Goal: Task Accomplishment & Management: Manage account settings

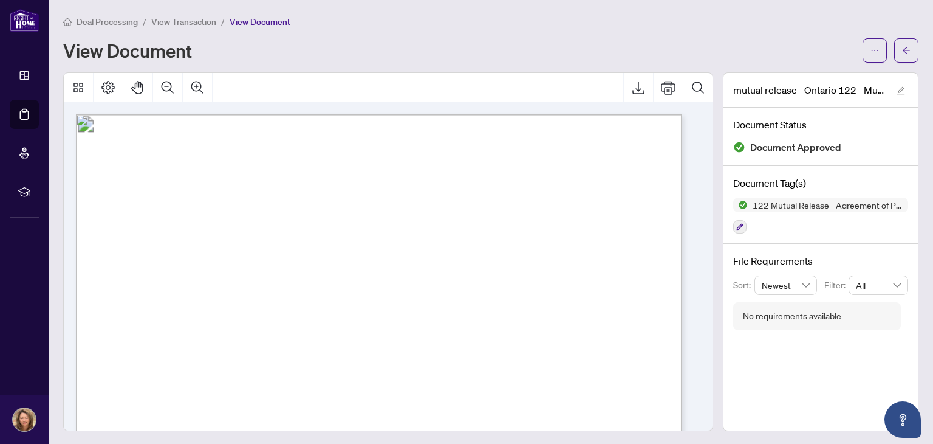
scroll to position [38, 0]
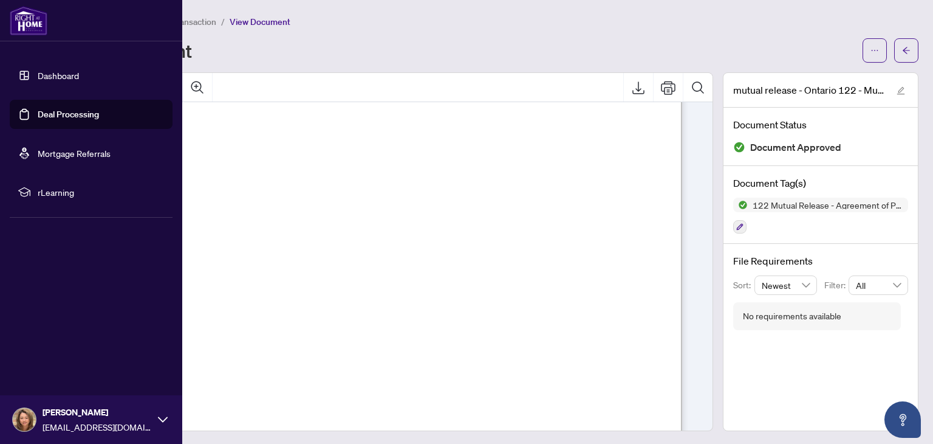
click at [69, 115] on link "Deal Processing" at bounding box center [68, 114] width 61 height 11
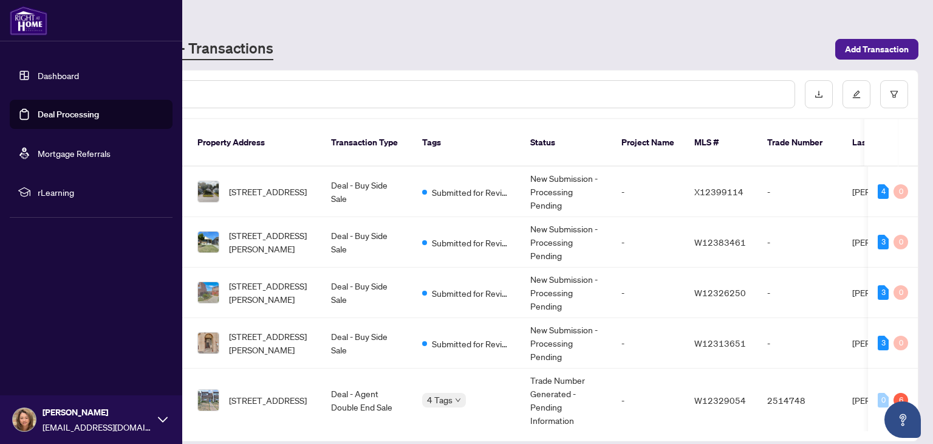
click at [69, 115] on link "Deal Processing" at bounding box center [68, 114] width 61 height 11
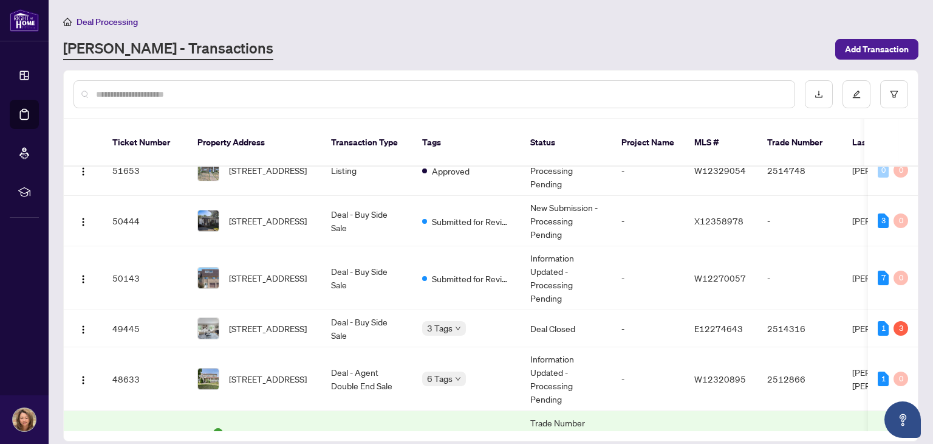
scroll to position [287, 0]
click at [248, 321] on span "[STREET_ADDRESS]" at bounding box center [268, 327] width 78 height 13
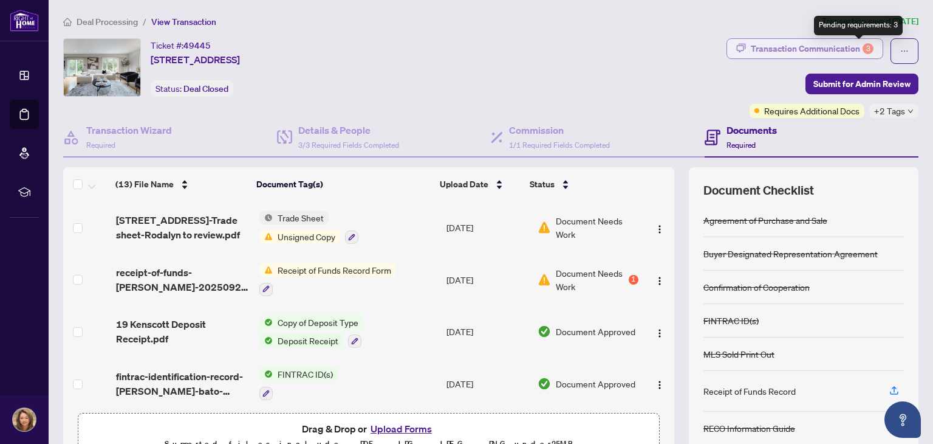
click at [863, 46] on div "3" at bounding box center [868, 48] width 11 height 11
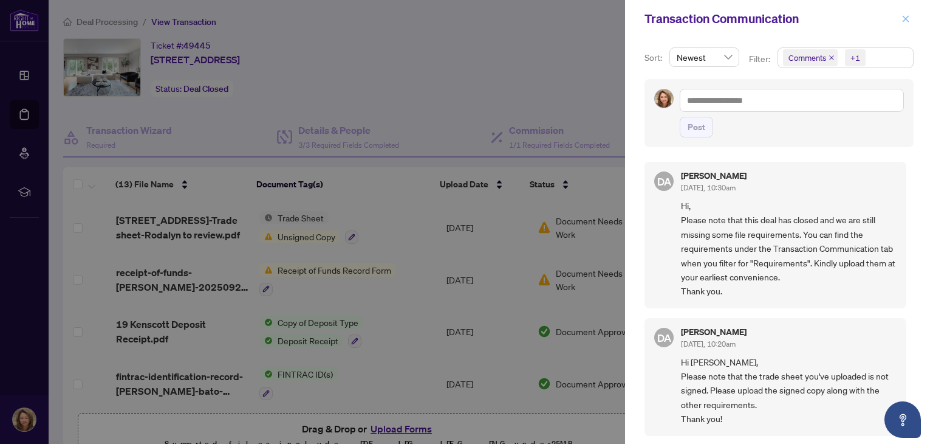
click at [908, 22] on icon "close" at bounding box center [906, 19] width 9 height 9
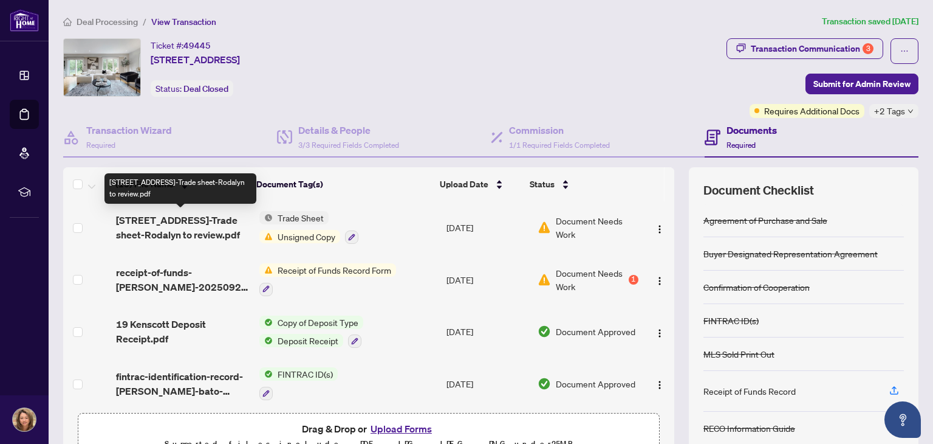
click at [159, 216] on span "[STREET_ADDRESS]-Trade sheet-Rodalyn to review.pdf" at bounding box center [182, 227] width 133 height 29
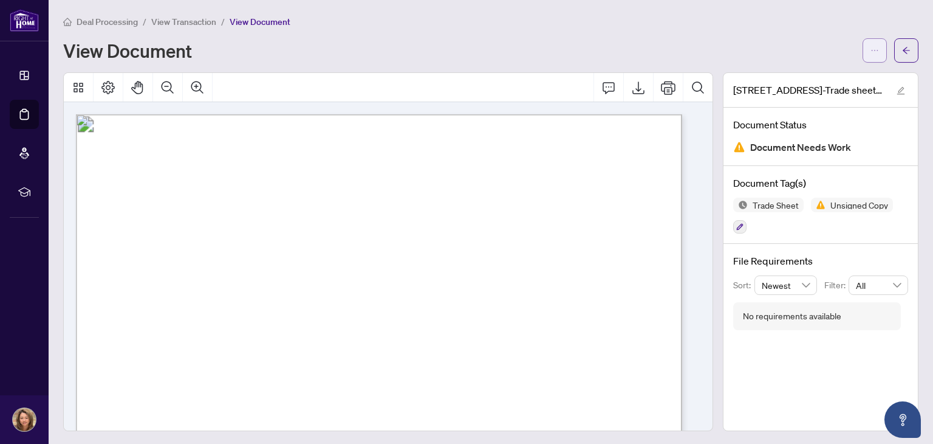
click at [871, 49] on icon "ellipsis" at bounding box center [875, 50] width 9 height 9
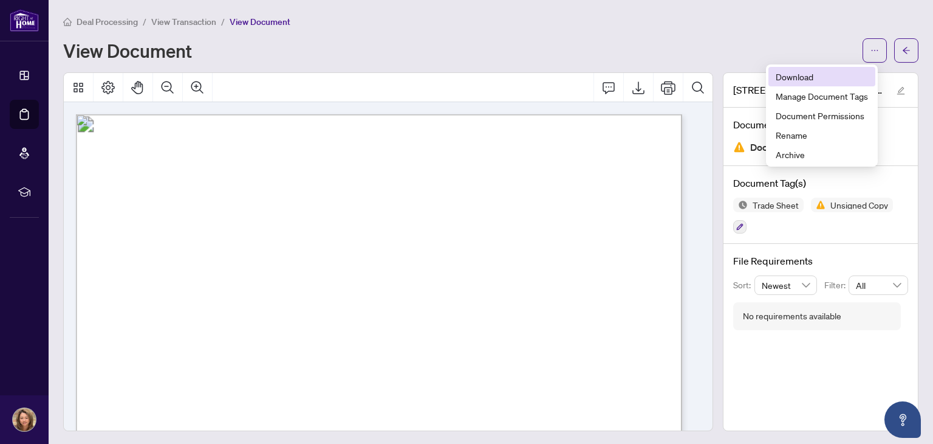
click at [802, 75] on span "Download" at bounding box center [822, 76] width 92 height 13
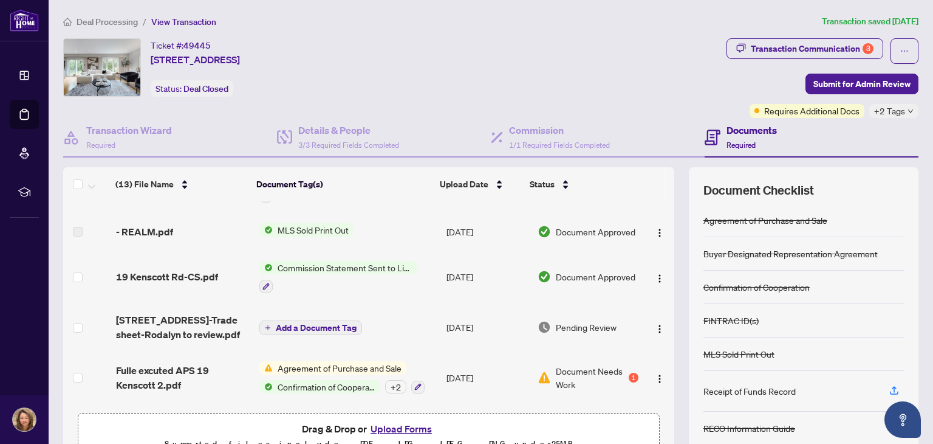
scroll to position [255, 0]
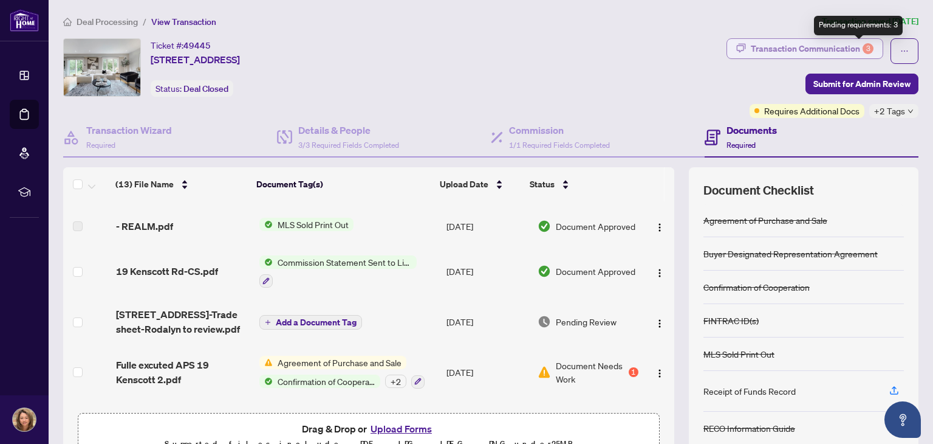
click at [863, 46] on div "3" at bounding box center [868, 48] width 11 height 11
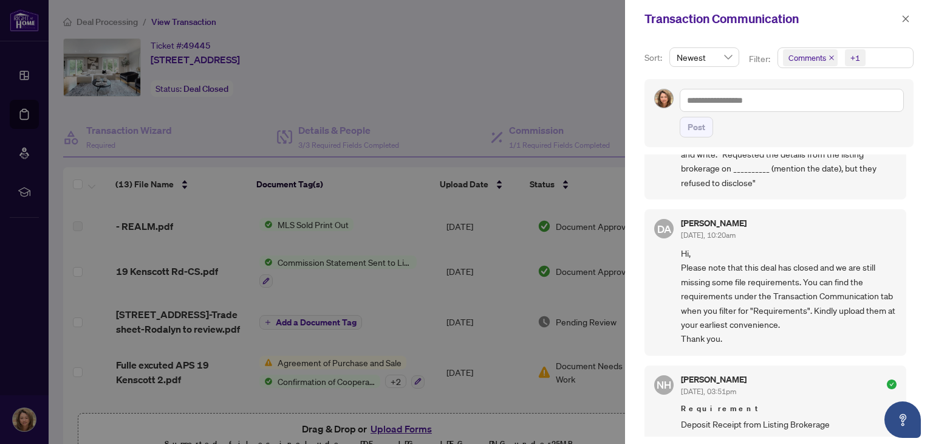
scroll to position [575, 0]
click at [737, 305] on span "Hi, Please note that this deal has closed and we are still missing some file re…" at bounding box center [789, 294] width 216 height 100
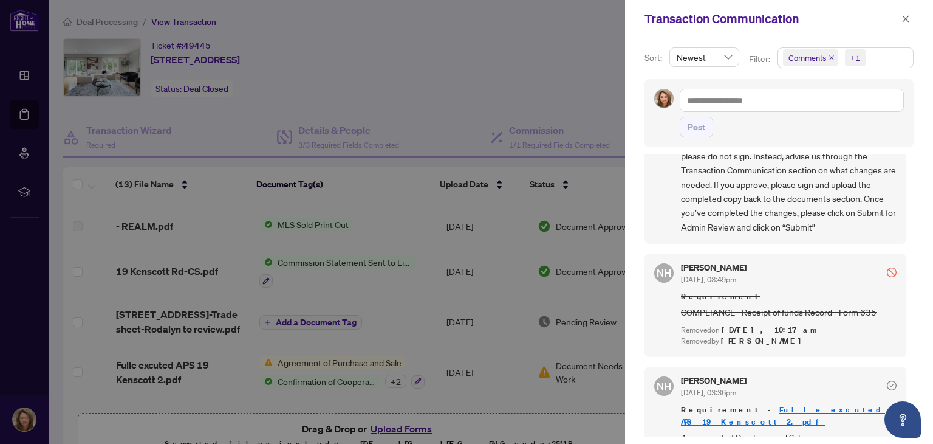
scroll to position [1, 0]
click at [396, 111] on div at bounding box center [466, 222] width 933 height 444
click at [583, 394] on div at bounding box center [466, 222] width 933 height 444
click at [907, 20] on icon "close" at bounding box center [906, 18] width 7 height 7
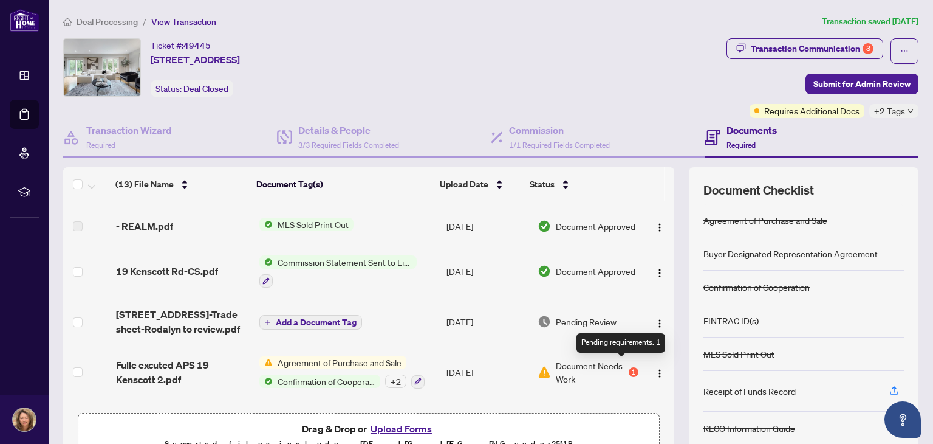
click at [629, 367] on div "1" at bounding box center [634, 372] width 10 height 10
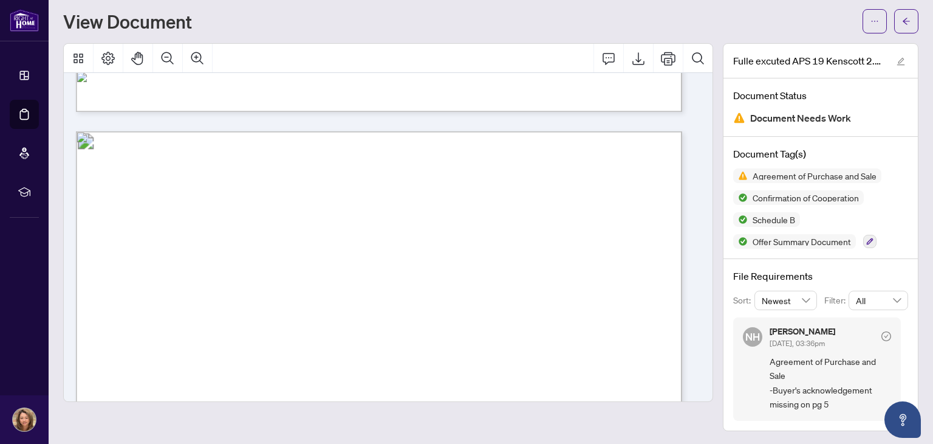
scroll to position [5584, 0]
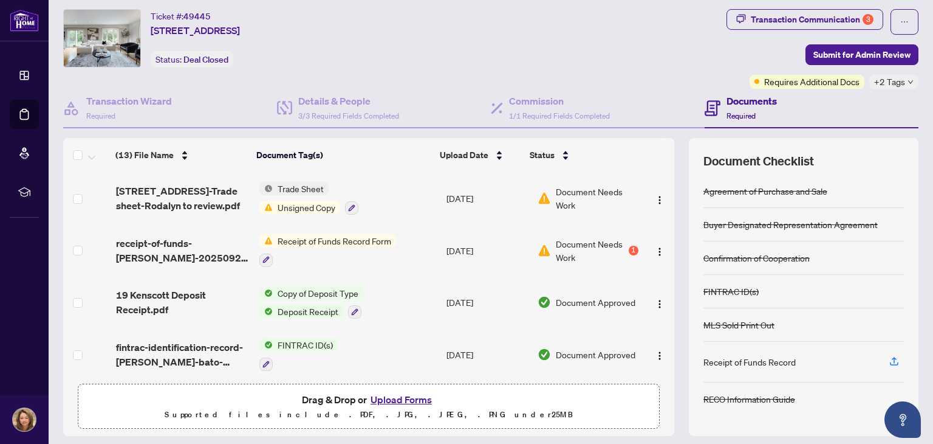
click at [317, 240] on span "Receipt of Funds Record Form" at bounding box center [334, 240] width 123 height 13
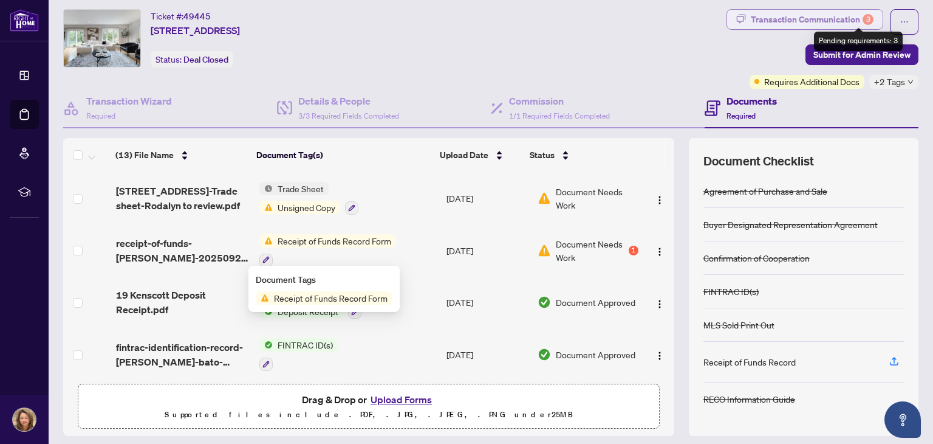
click at [863, 16] on div "3" at bounding box center [868, 19] width 11 height 11
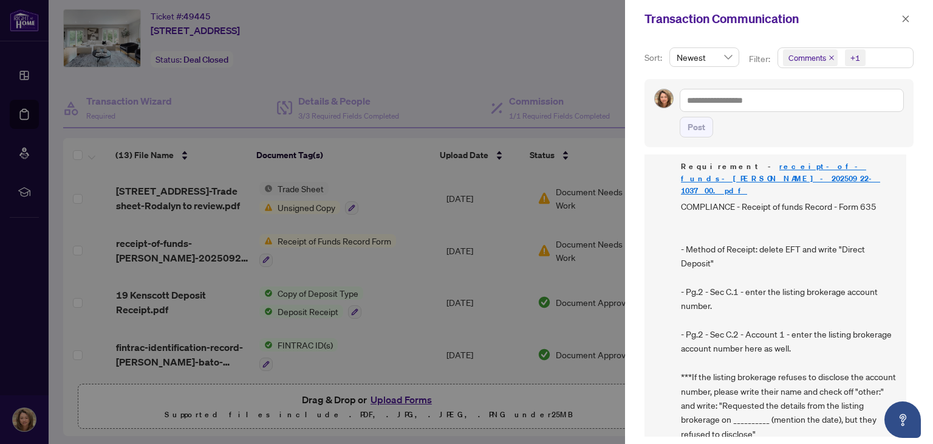
scroll to position [308, 0]
